Goal: Task Accomplishment & Management: Manage account settings

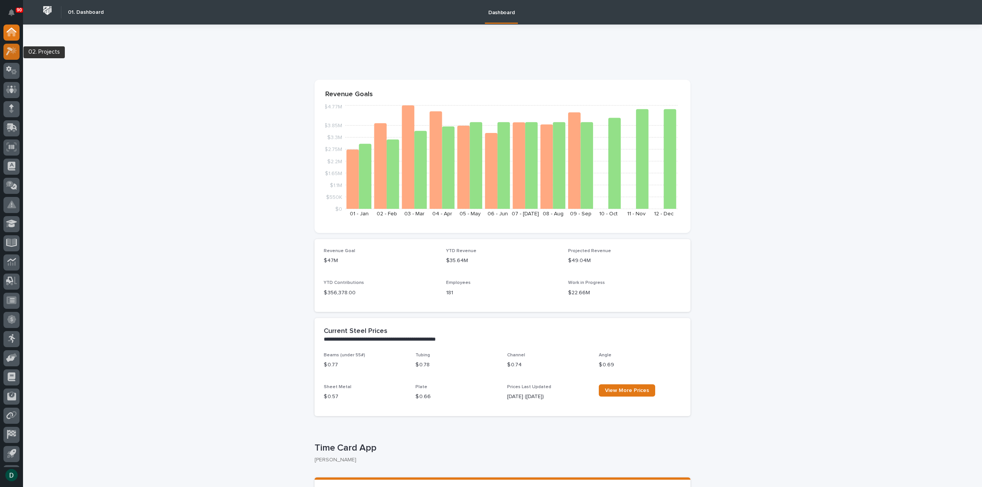
click at [15, 51] on icon at bounding box center [13, 51] width 7 height 8
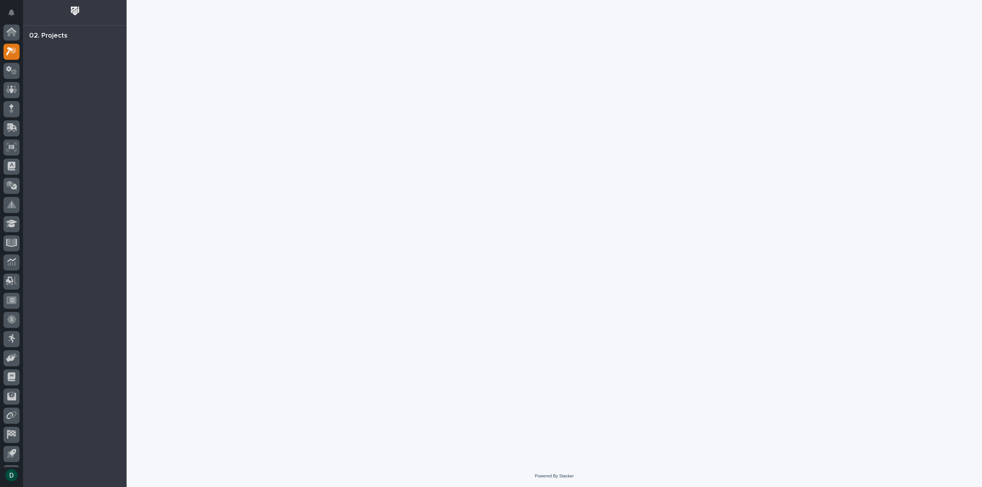
scroll to position [17, 0]
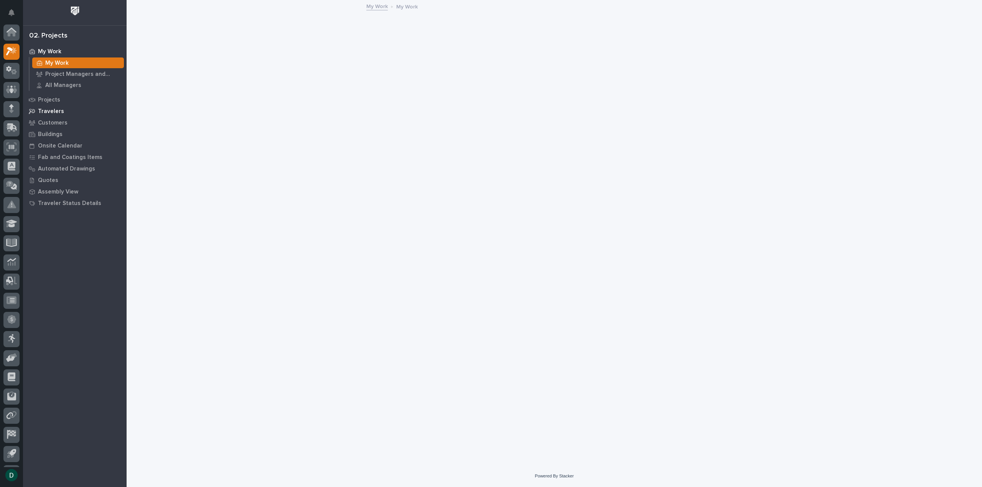
scroll to position [17, 0]
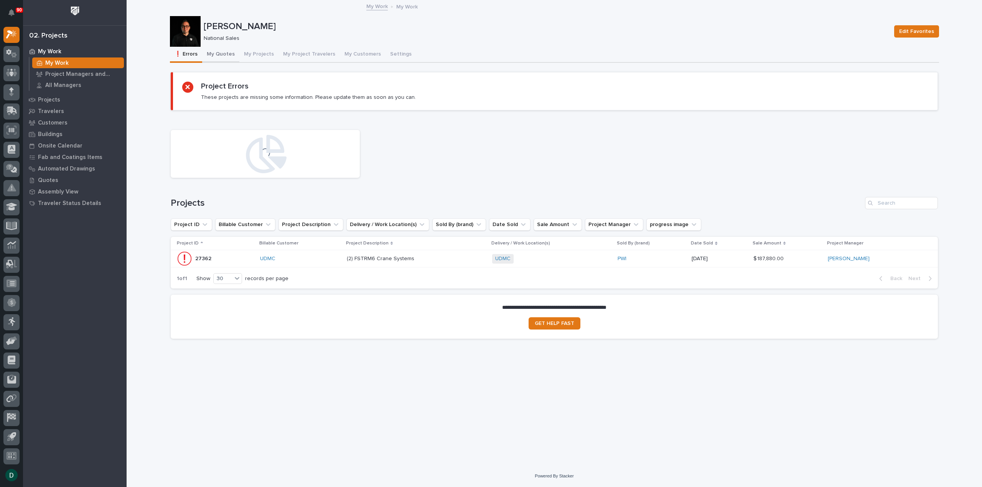
click at [227, 53] on button "My Quotes" at bounding box center [220, 55] width 37 height 16
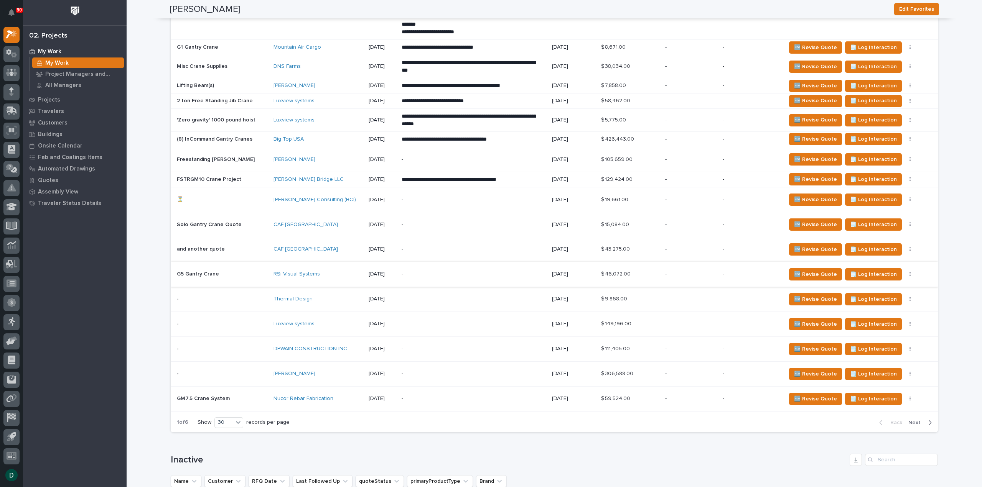
scroll to position [1956, 0]
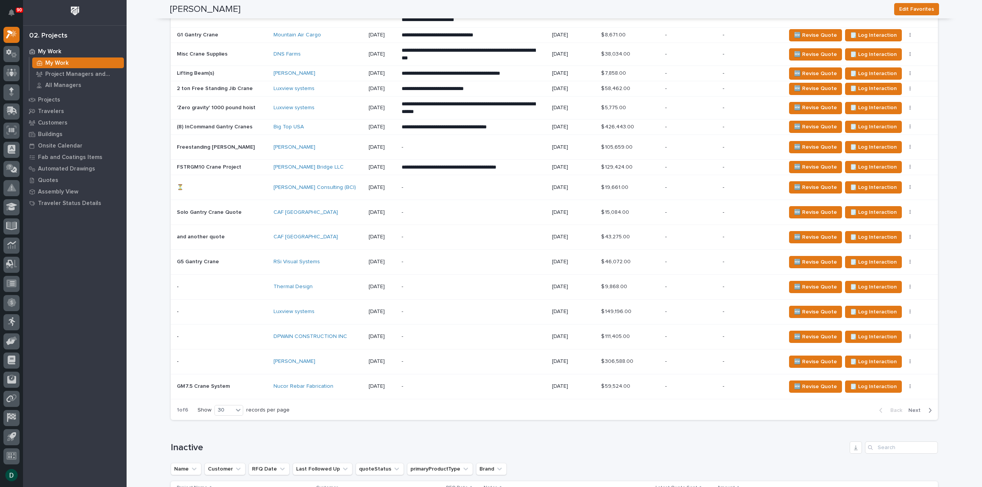
click at [915, 414] on span "Next" at bounding box center [916, 410] width 17 height 7
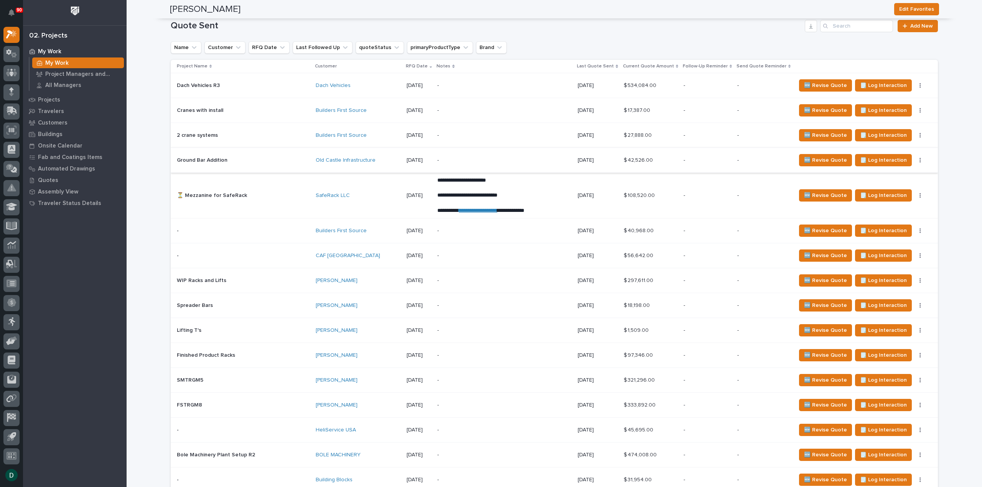
scroll to position [1077, 0]
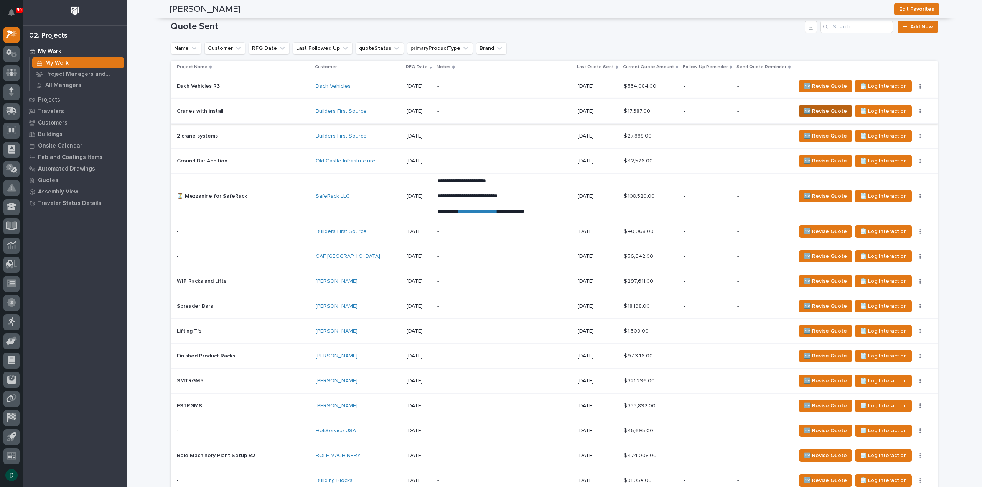
drag, startPoint x: 803, startPoint y: 114, endPoint x: 798, endPoint y: 115, distance: 5.5
click at [804, 115] on span "🆕 Revise Quote" at bounding box center [825, 111] width 43 height 9
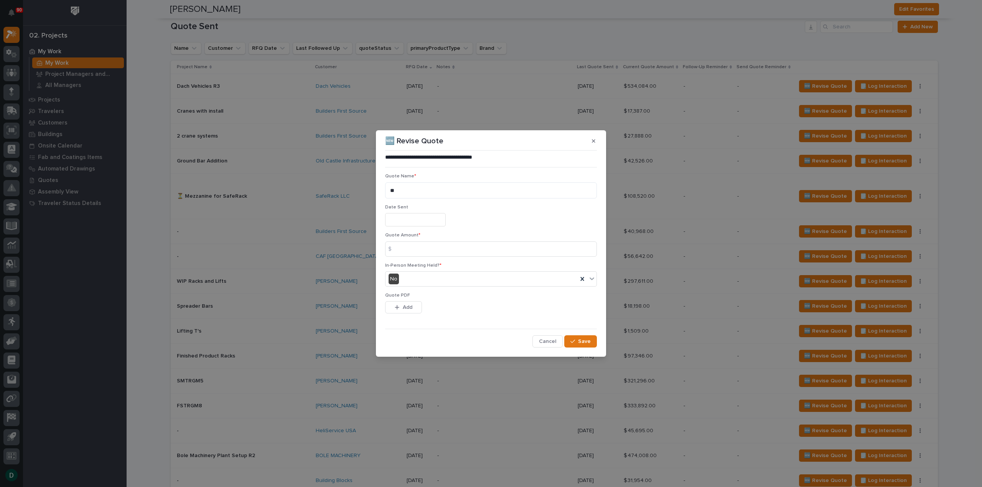
click at [415, 221] on input "text" at bounding box center [415, 219] width 61 height 13
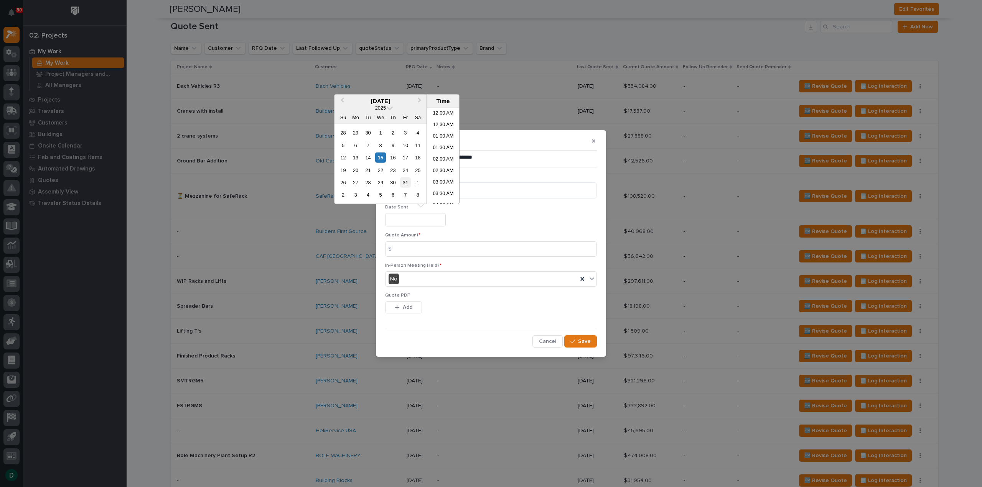
scroll to position [303, 0]
click at [377, 156] on div "15" at bounding box center [380, 158] width 10 height 10
type input "**********"
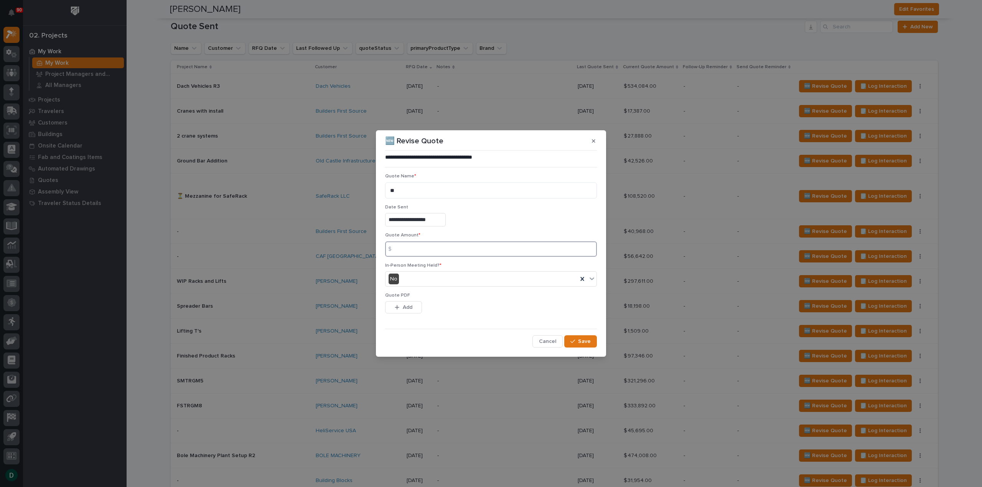
click at [416, 249] on input at bounding box center [491, 249] width 212 height 15
click at [454, 249] on input at bounding box center [491, 249] width 212 height 15
type input "30786"
click at [413, 311] on button "Add" at bounding box center [403, 307] width 37 height 12
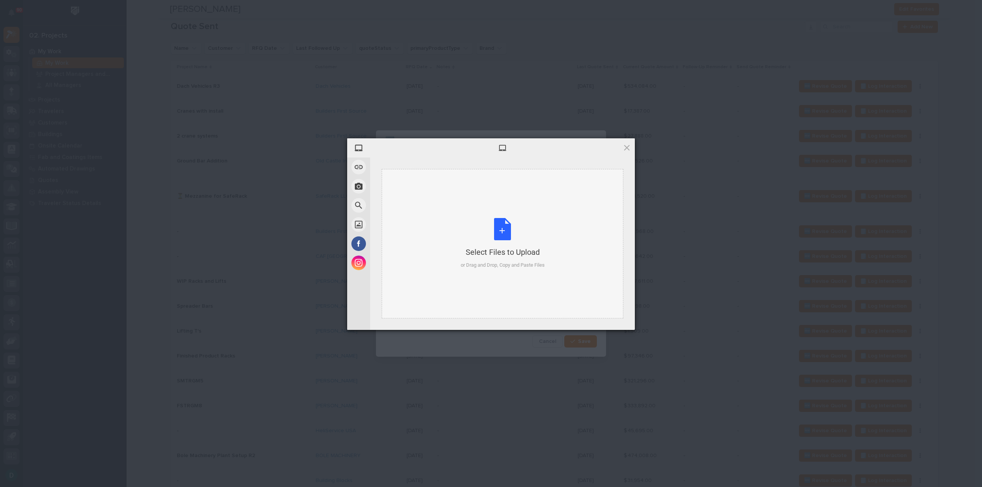
click at [507, 230] on div "Select Files to Upload or Drag and Drop, Copy and Paste Files" at bounding box center [503, 243] width 84 height 51
click at [617, 319] on span "Upload 1" at bounding box center [611, 320] width 15 height 6
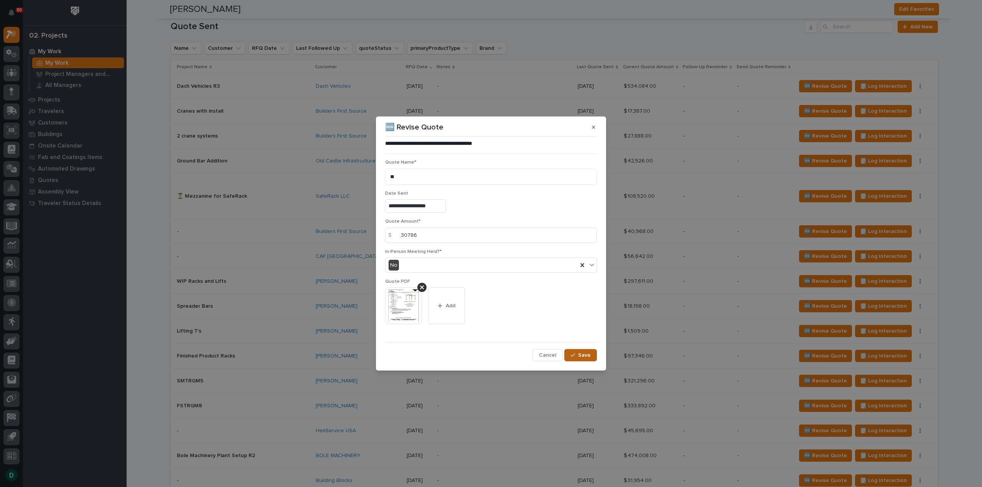
click at [581, 354] on span "Save" at bounding box center [584, 355] width 13 height 7
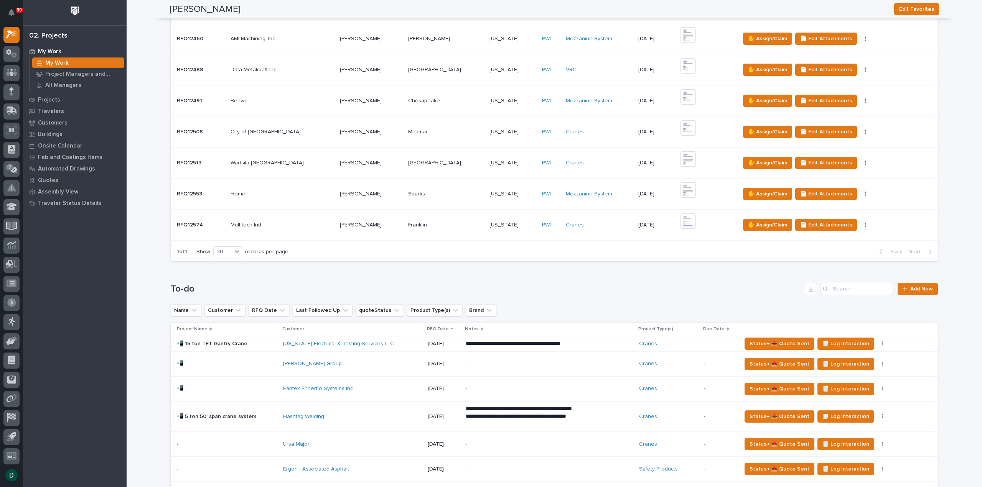
scroll to position [0, 0]
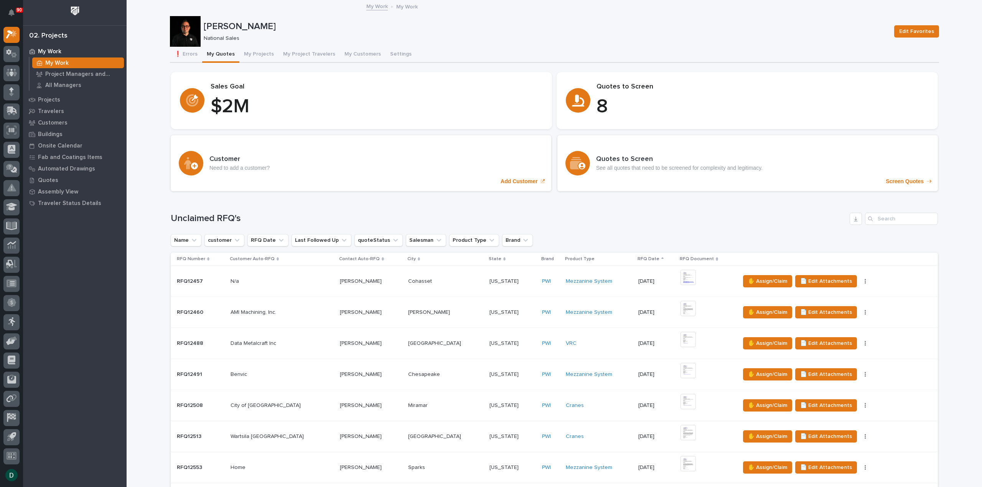
click at [224, 51] on button "My Quotes" at bounding box center [220, 55] width 37 height 16
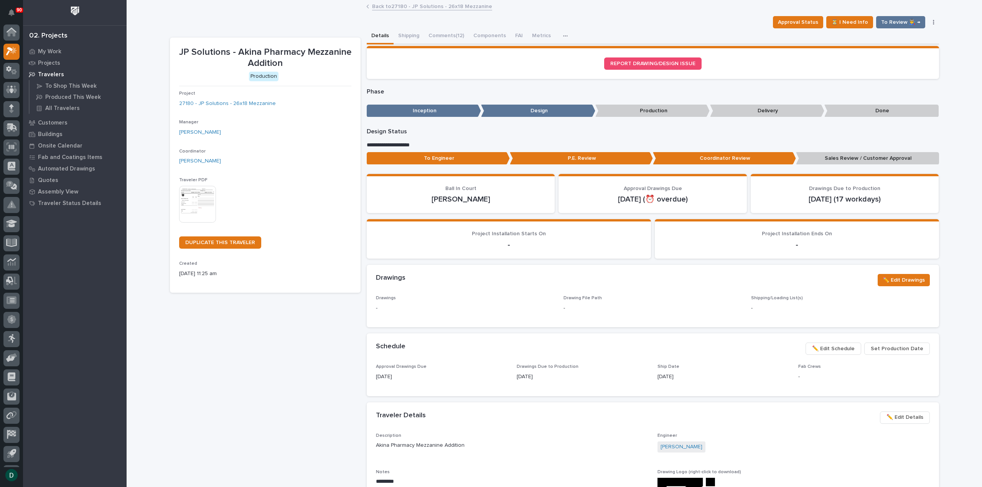
scroll to position [17, 0]
drag, startPoint x: 290, startPoint y: 369, endPoint x: 286, endPoint y: 338, distance: 30.9
click at [290, 369] on div "JP Solutions - Akina Pharmacy Mezzanine Addition Production Project 27180 - JP …" at bounding box center [265, 410] width 191 height 744
